Goal: Task Accomplishment & Management: Manage account settings

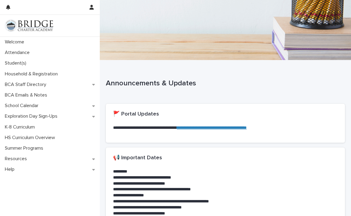
click at [220, 12] on div at bounding box center [225, 30] width 251 height 60
click at [16, 51] on p "Attendance" at bounding box center [18, 53] width 32 height 6
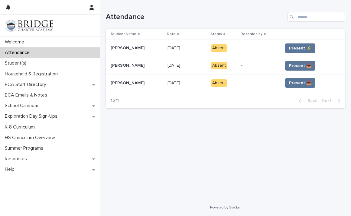
click at [132, 52] on div "[PERSON_NAME] [PERSON_NAME]" at bounding box center [137, 48] width 52 height 10
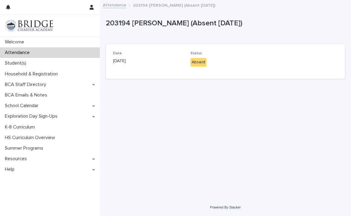
click at [199, 62] on div "Absent" at bounding box center [198, 62] width 16 height 9
drag, startPoint x: 131, startPoint y: 60, endPoint x: 151, endPoint y: 60, distance: 20.2
click at [131, 60] on p "[DATE]" at bounding box center [148, 61] width 70 height 6
click at [197, 61] on div "Absent" at bounding box center [198, 62] width 16 height 9
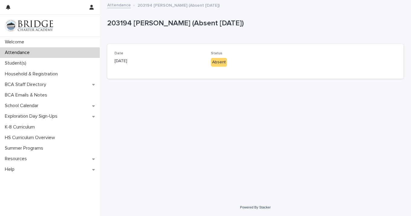
click at [217, 63] on div "Absent" at bounding box center [219, 62] width 16 height 9
click at [78, 54] on div "Attendance" at bounding box center [50, 52] width 100 height 11
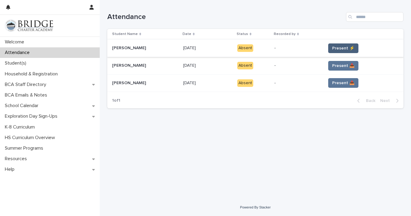
click at [337, 47] on span "Present ⚡" at bounding box center [343, 48] width 22 height 6
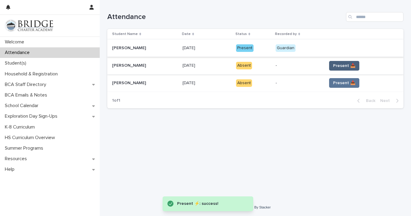
click at [338, 66] on span "Present 📥" at bounding box center [344, 66] width 22 height 6
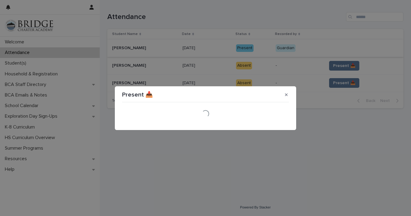
click at [192, 99] on div "Present 📥" at bounding box center [205, 95] width 167 height 10
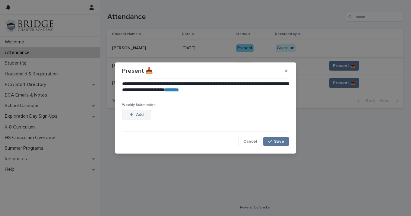
click at [136, 114] on span "Add" at bounding box center [140, 115] width 8 height 4
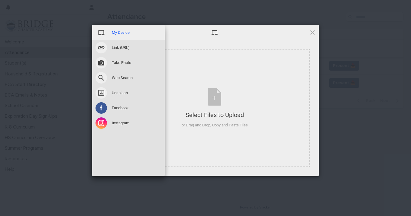
click at [123, 31] on span "My Device" at bounding box center [121, 32] width 18 height 5
click at [124, 34] on span "My Device" at bounding box center [121, 32] width 18 height 5
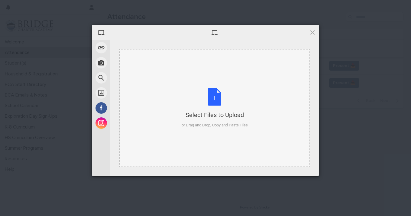
click at [219, 102] on div "Select Files to Upload or Drag and Drop, Copy and Paste Files" at bounding box center [215, 108] width 66 height 40
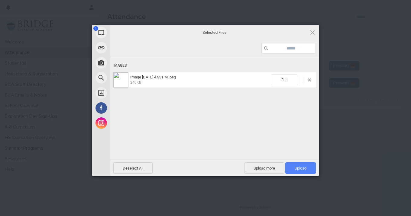
click at [300, 168] on span "Upload 1" at bounding box center [301, 168] width 12 height 5
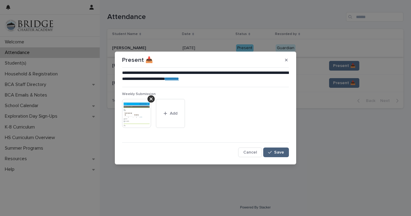
click at [281, 153] on span "Save" at bounding box center [279, 153] width 10 height 4
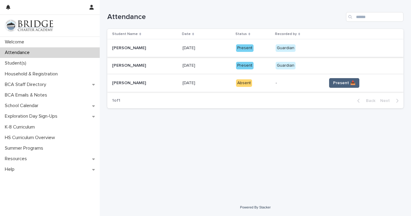
click at [340, 84] on span "Present 📥" at bounding box center [344, 83] width 22 height 6
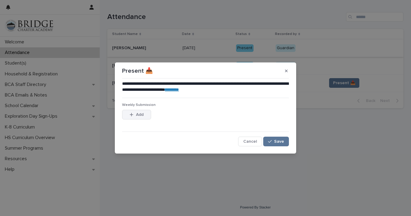
click at [140, 115] on span "Add" at bounding box center [140, 115] width 8 height 4
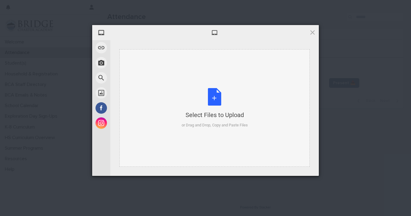
click at [195, 95] on div "Select Files to Upload or Drag and Drop, Copy and Paste Files" at bounding box center [215, 108] width 66 height 40
click at [212, 89] on div "Select Files to Upload or Drag and Drop, Copy and Paste Files" at bounding box center [215, 108] width 66 height 40
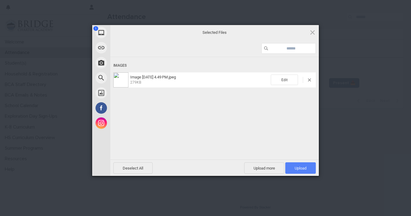
click at [296, 168] on span "Upload 1" at bounding box center [301, 168] width 12 height 5
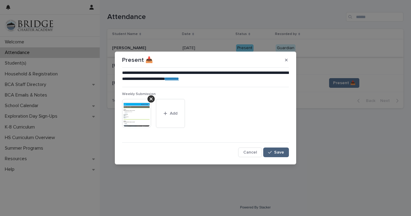
click at [281, 157] on button "Save" at bounding box center [276, 153] width 26 height 10
